Goal: Book appointment/travel/reservation

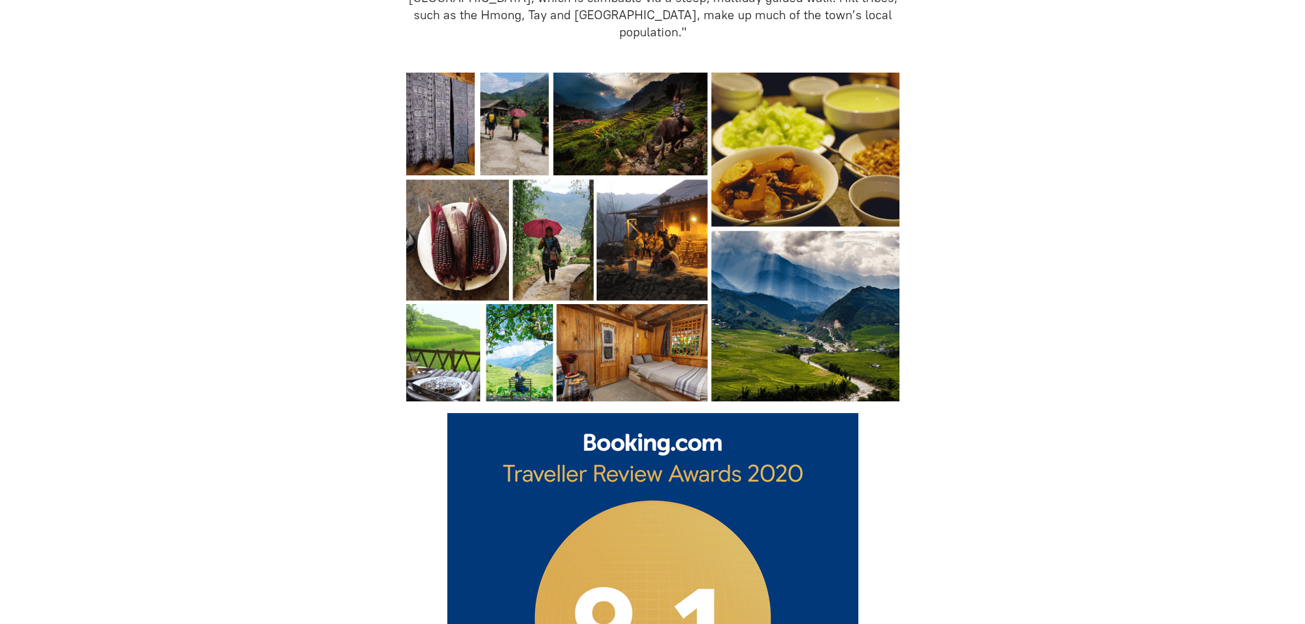
scroll to position [754, 0]
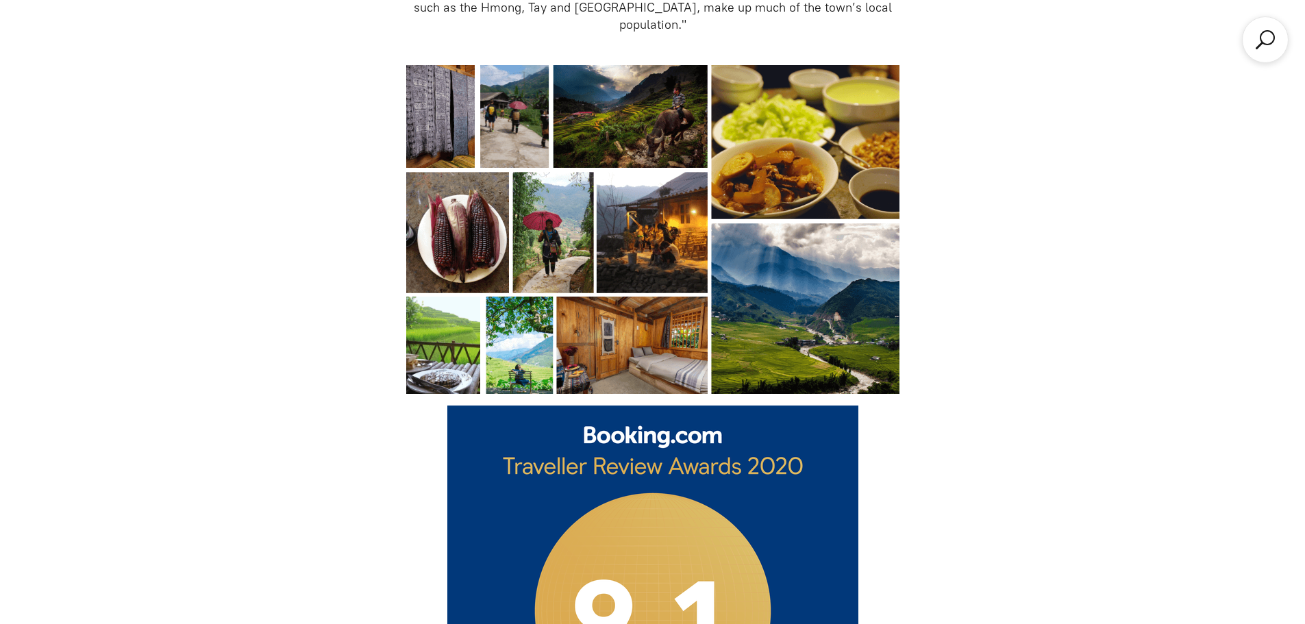
click at [679, 352] on img at bounding box center [652, 229] width 493 height 329
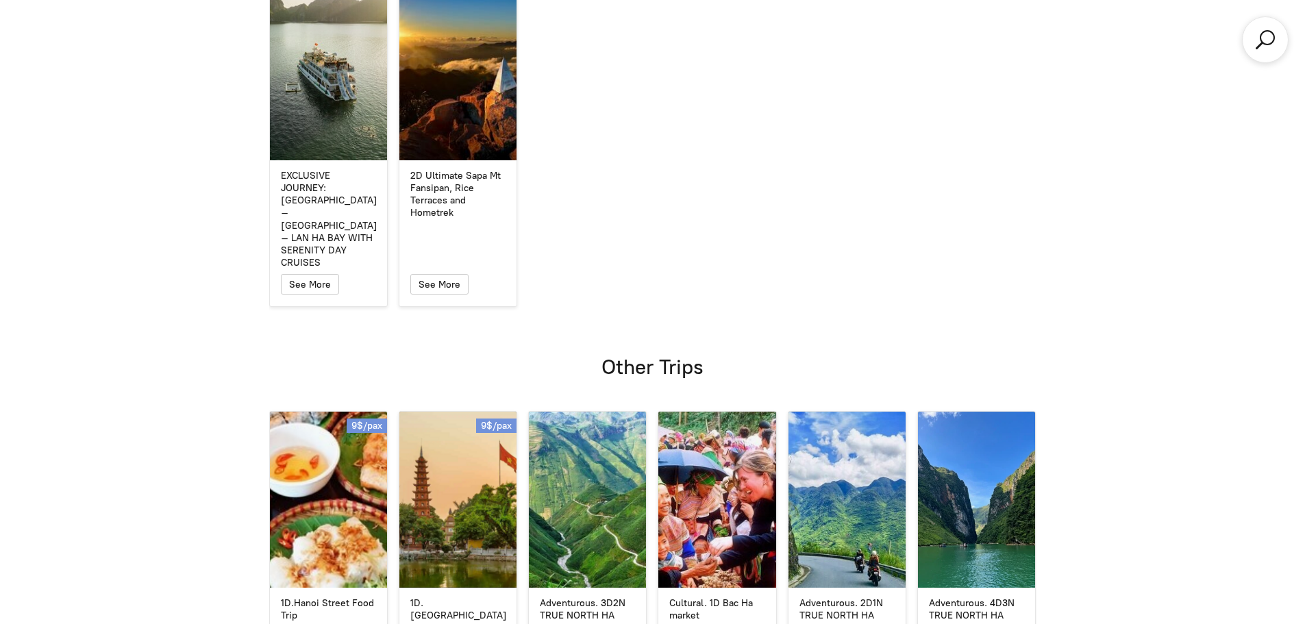
scroll to position [3974, 0]
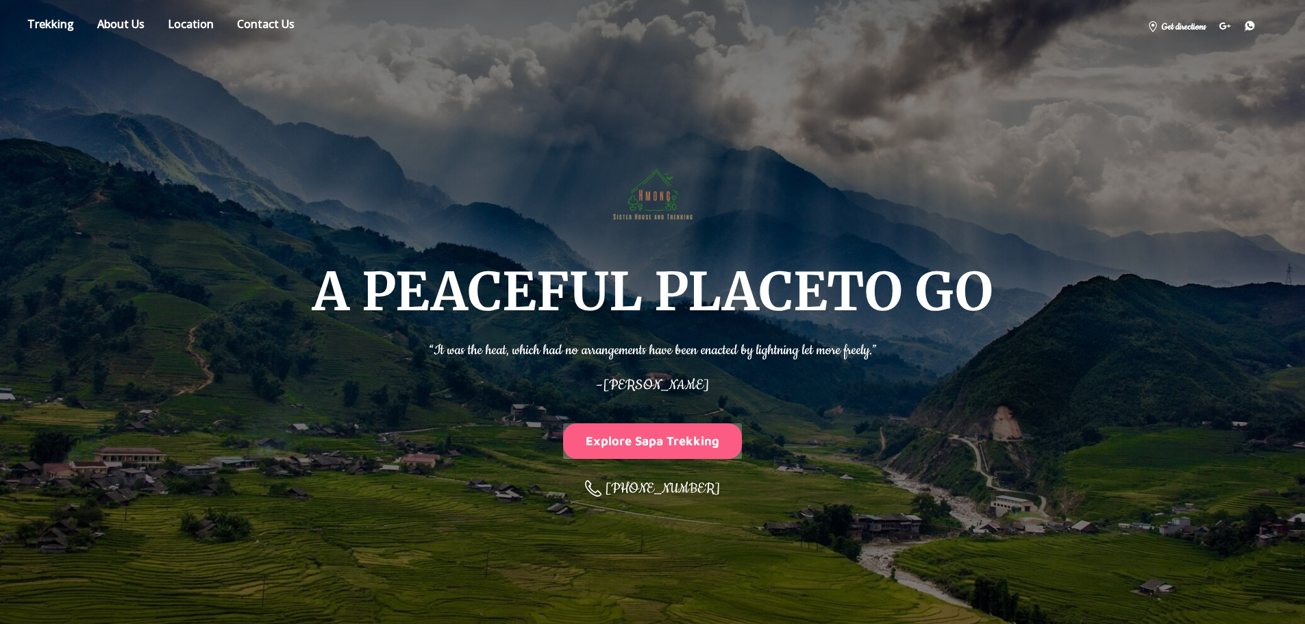
click at [670, 446] on button "Explore Sapa Trekking" at bounding box center [653, 440] width 180 height 35
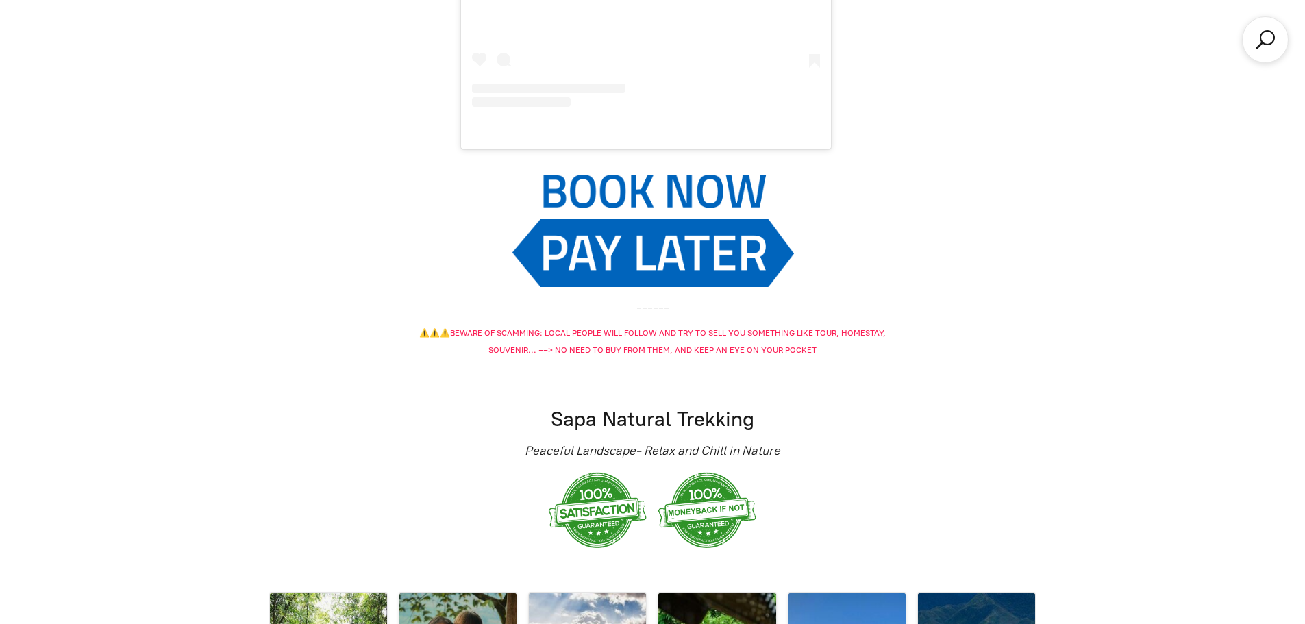
scroll to position [1995, 0]
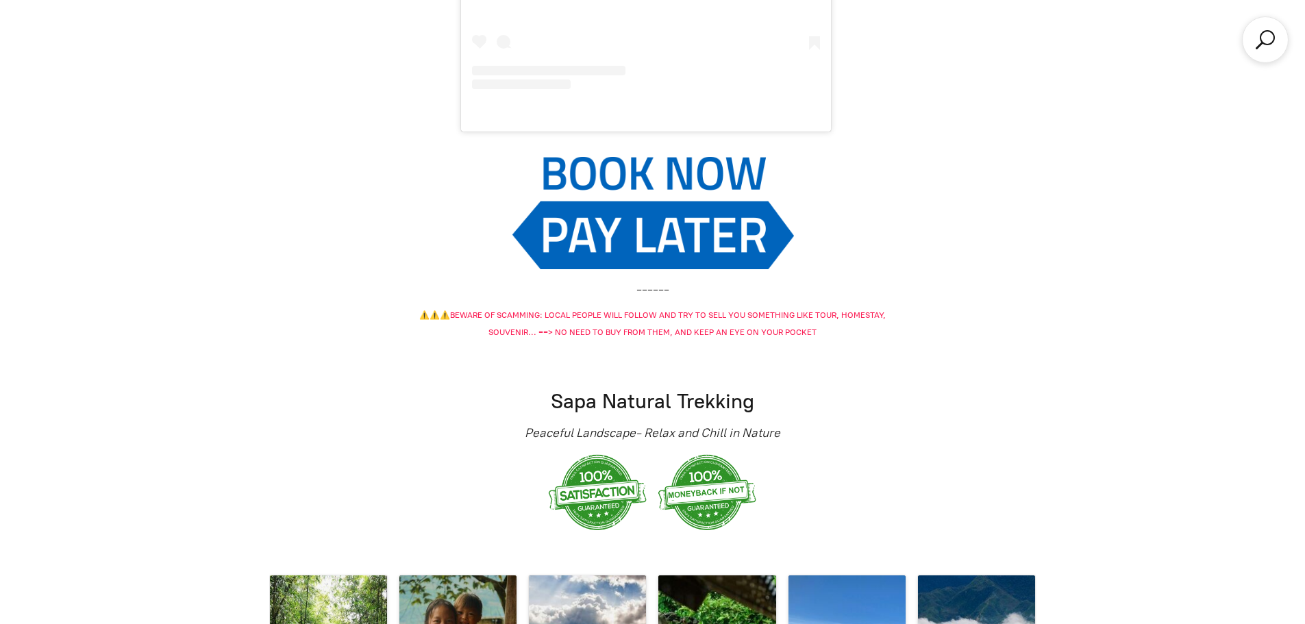
click at [665, 233] on img at bounding box center [653, 212] width 282 height 113
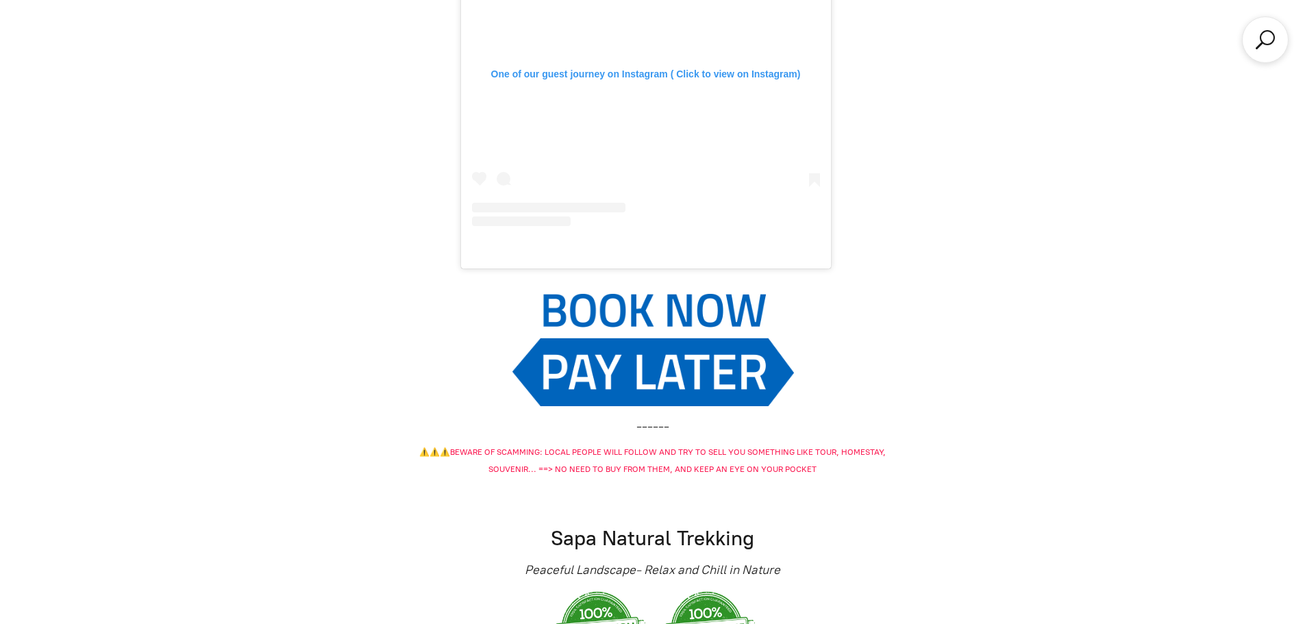
click at [628, 305] on img at bounding box center [653, 349] width 282 height 113
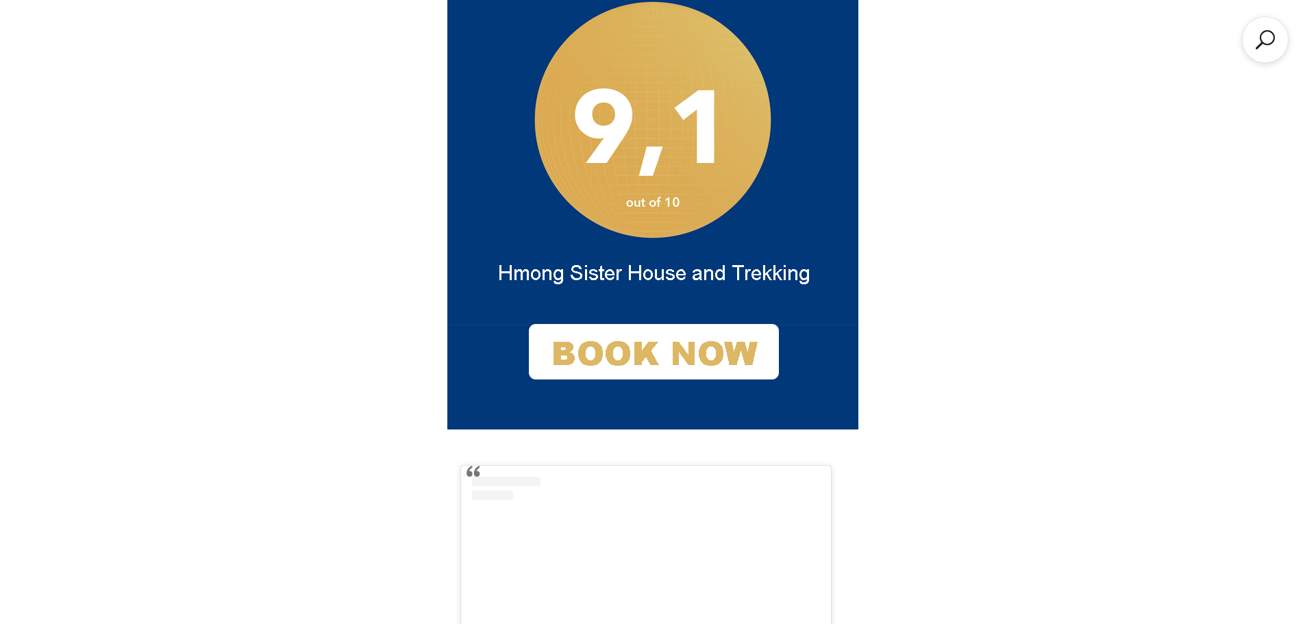
scroll to position [1035, 0]
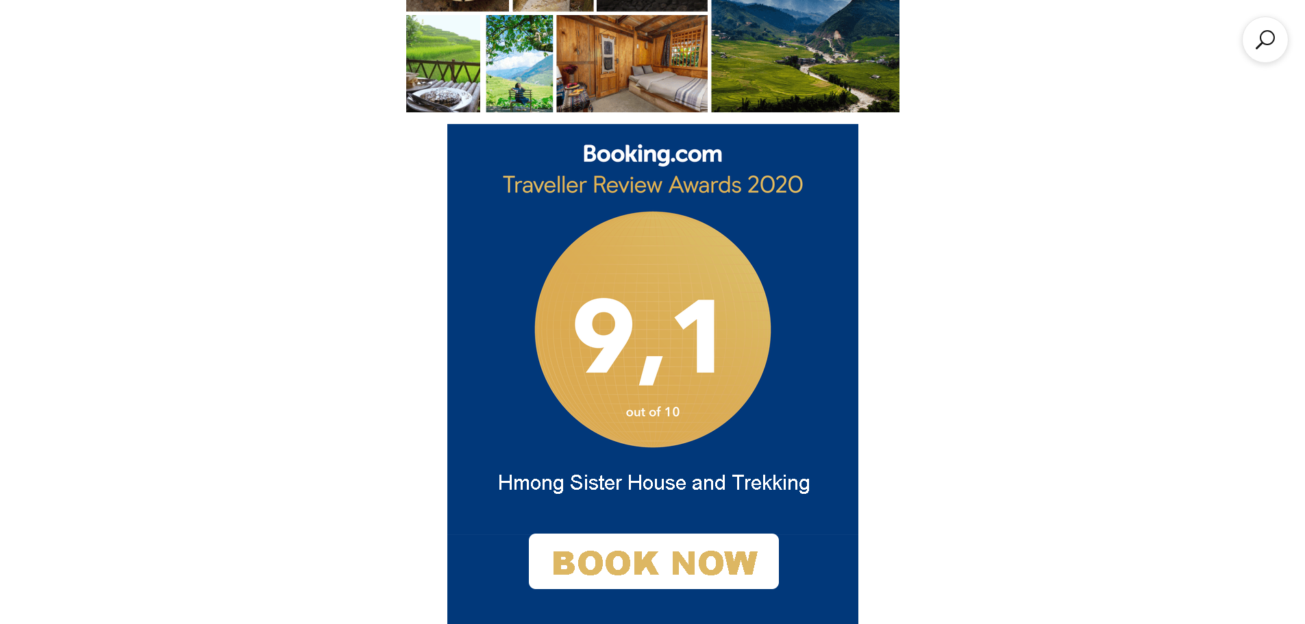
click at [676, 546] on img at bounding box center [652, 381] width 411 height 515
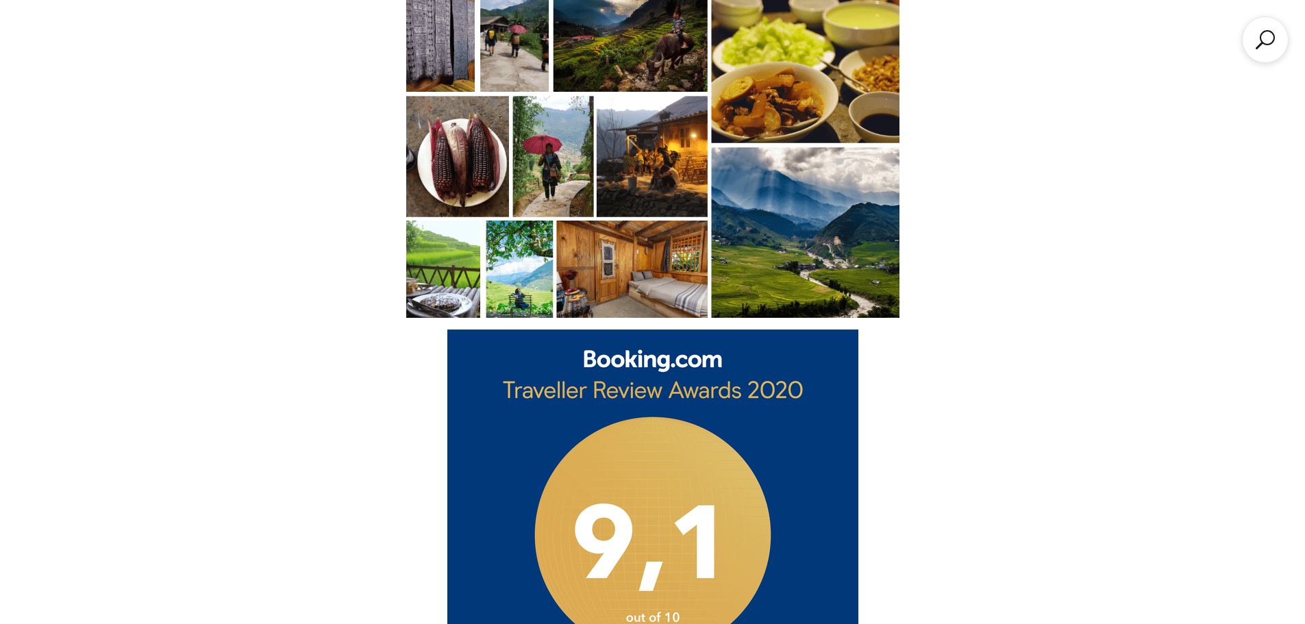
scroll to position [761, 0]
